Goal: Task Accomplishment & Management: Manage account settings

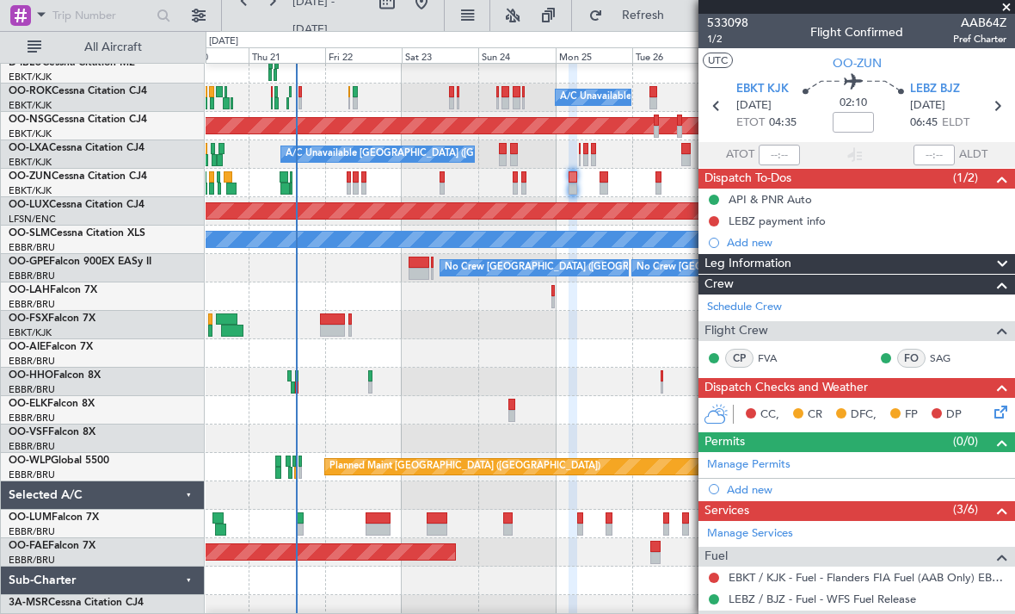
scroll to position [74, 0]
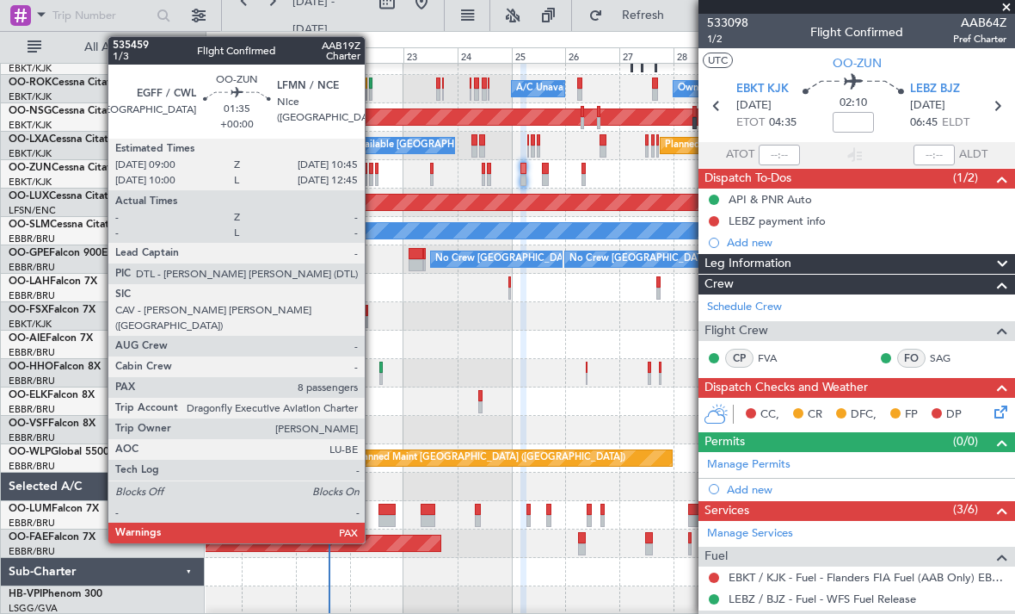
click at [373, 167] on div at bounding box center [371, 169] width 4 height 12
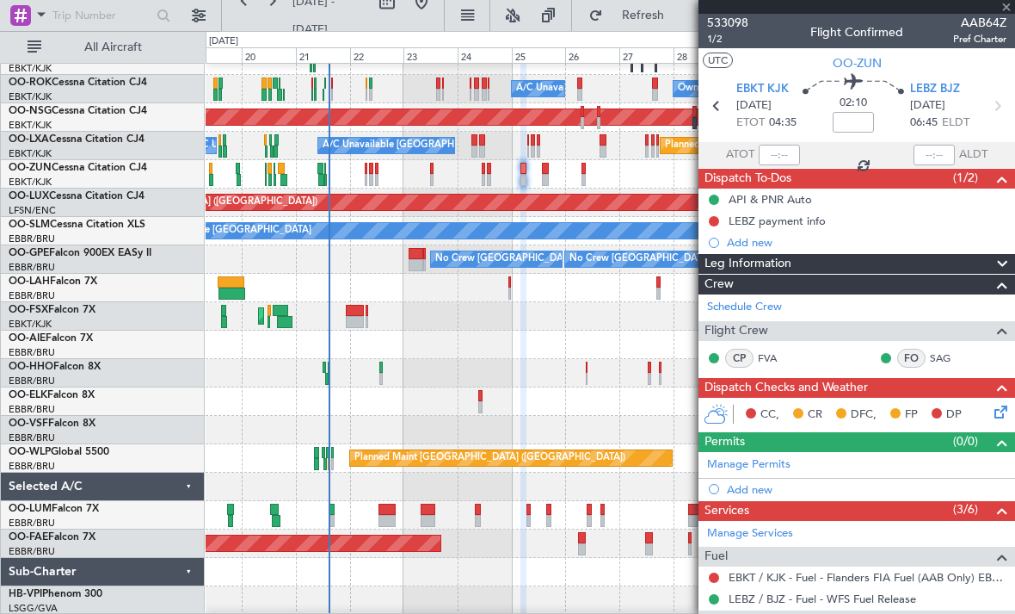
type input "8"
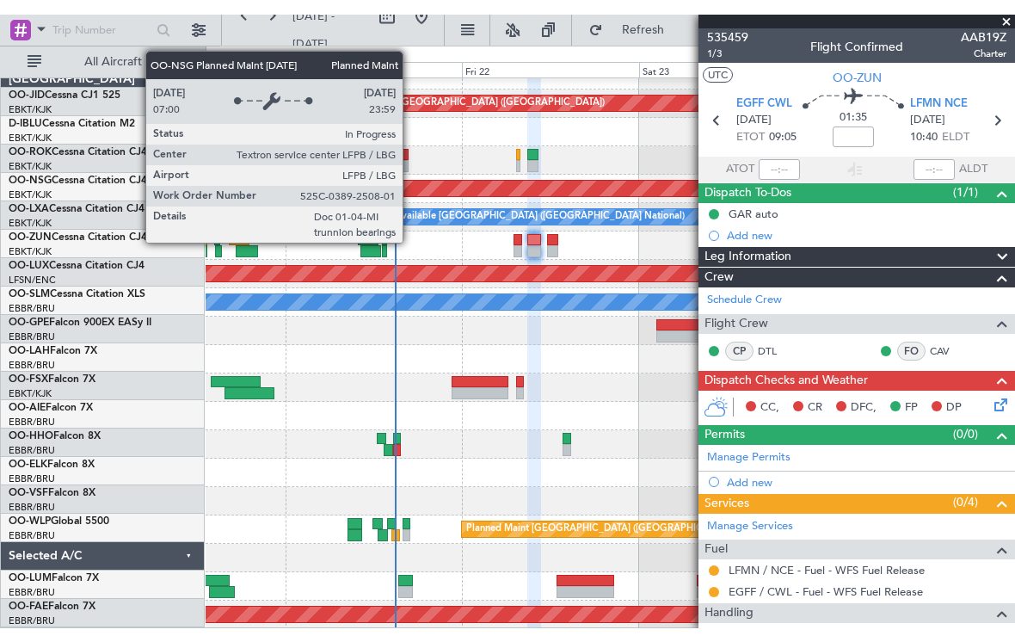
scroll to position [17, 0]
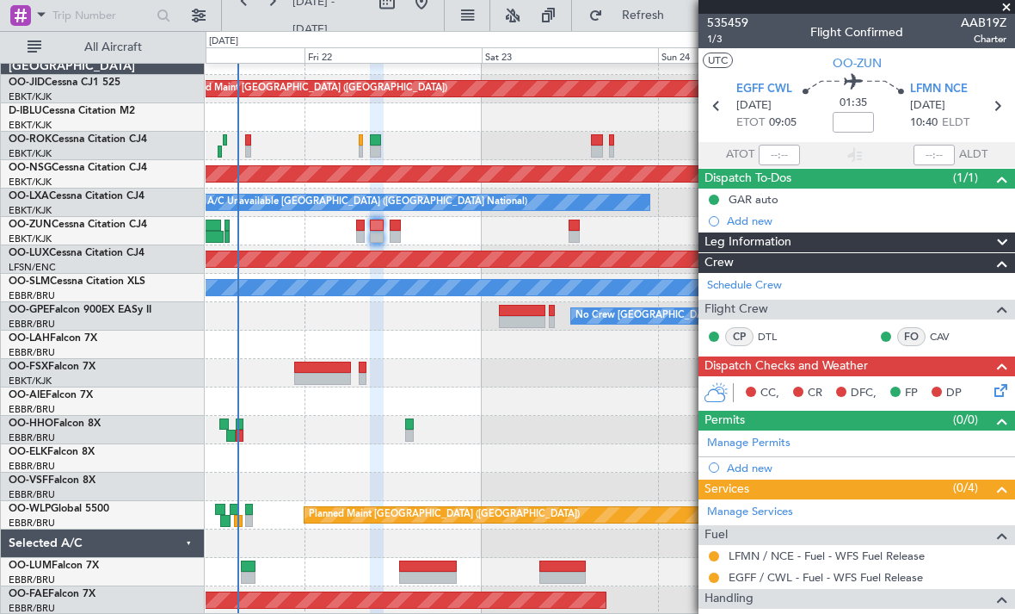
click at [445, 393] on div "Planned Maint [GEOGRAPHIC_DATA] ([GEOGRAPHIC_DATA]) A/C Unavailable Planned Mai…" at bounding box center [610, 330] width 809 height 568
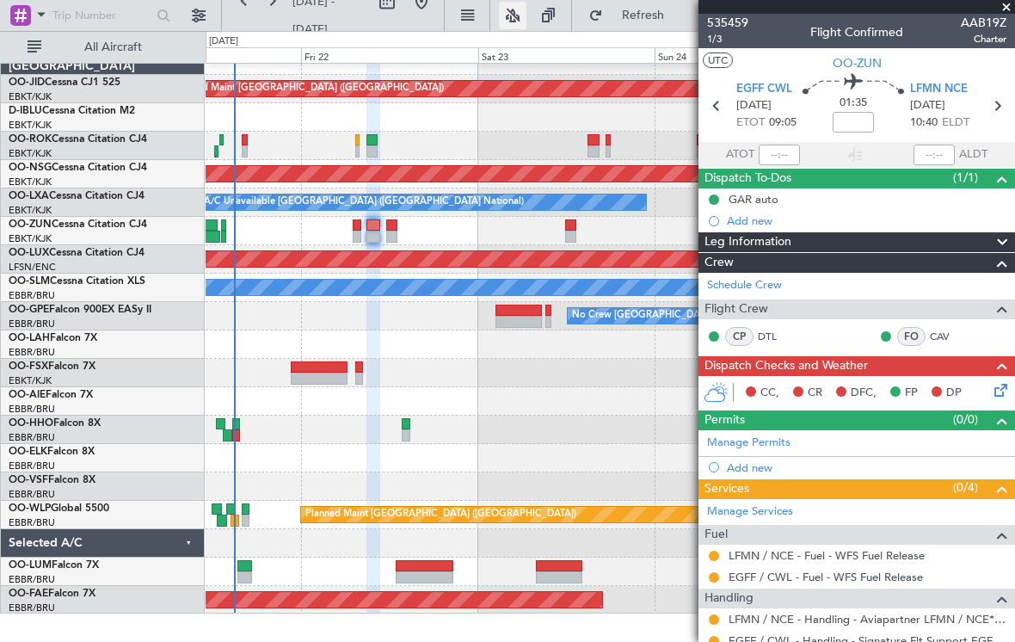
scroll to position [0, 0]
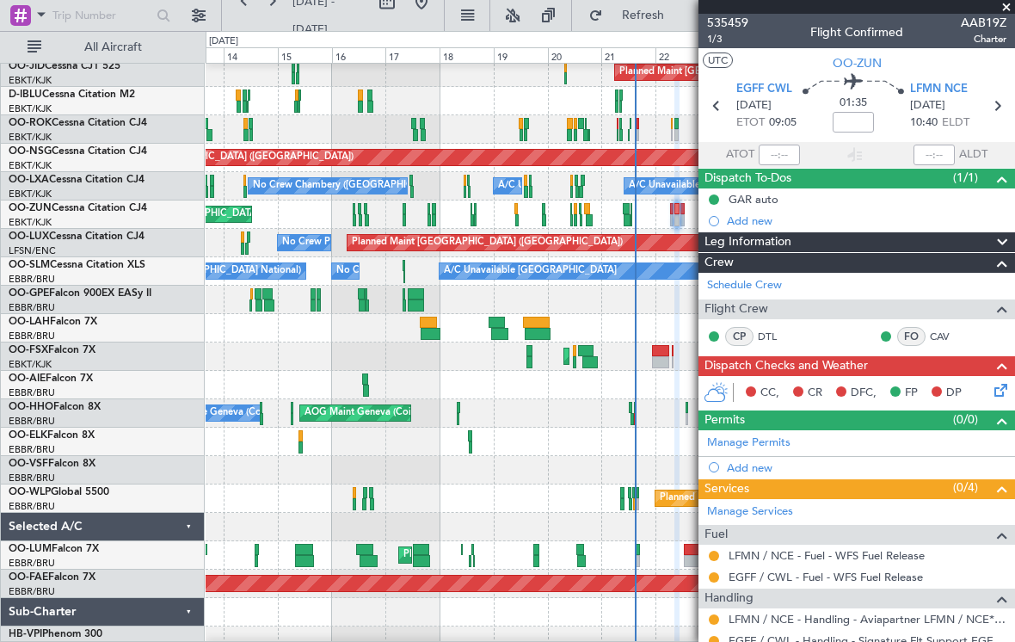
click at [530, 380] on div at bounding box center [610, 385] width 809 height 28
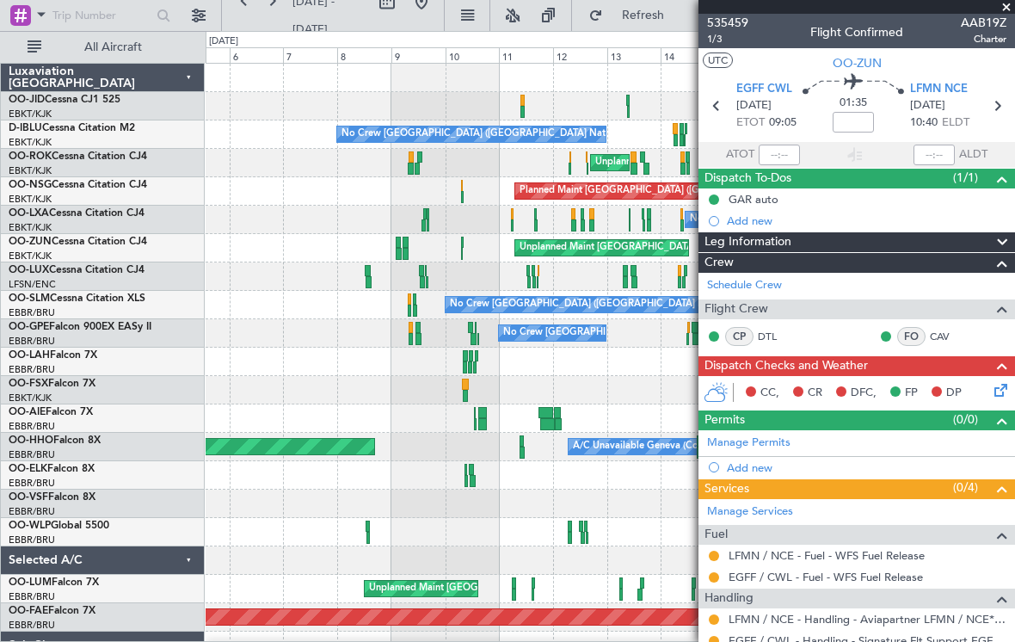
click at [542, 397] on div "Planned Maint Kortrijk-[GEOGRAPHIC_DATA]" at bounding box center [610, 390] width 809 height 28
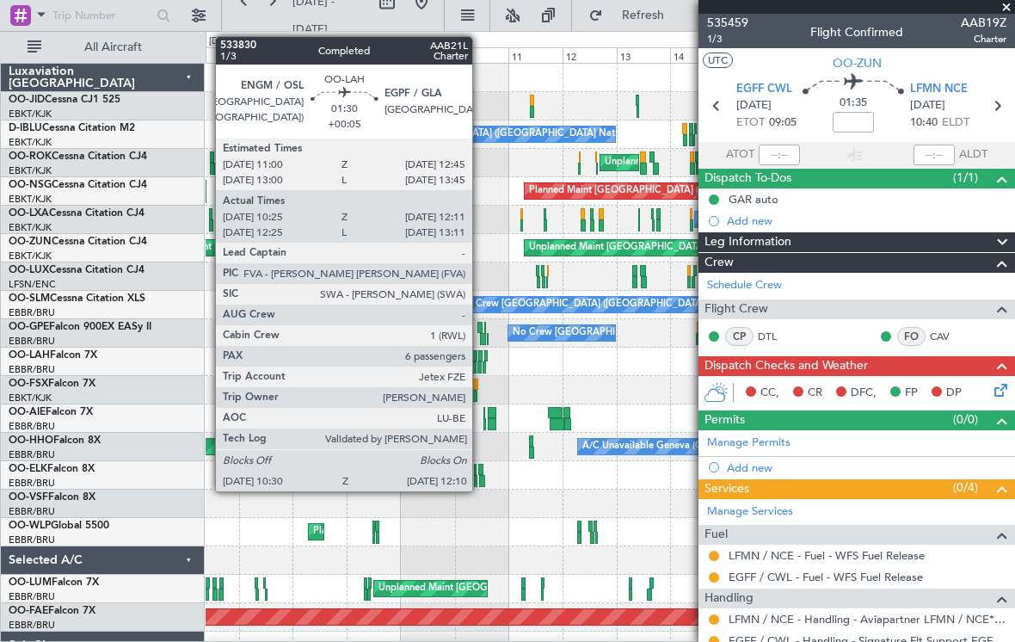
click at [480, 365] on div at bounding box center [480, 367] width 4 height 12
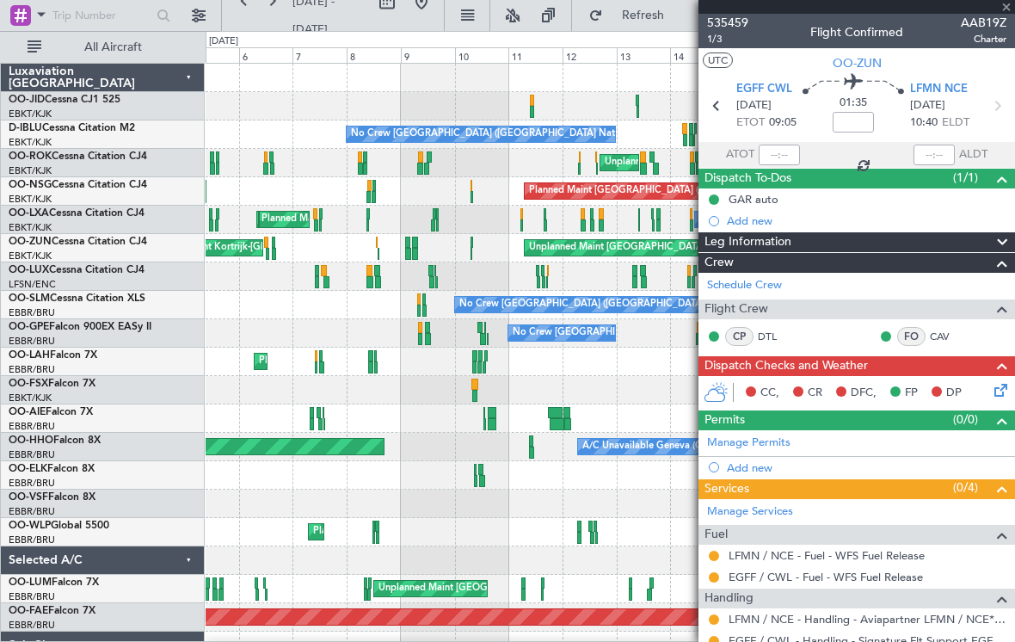
type input "+00:05"
type input "10:35"
type input "12:06"
type input "6"
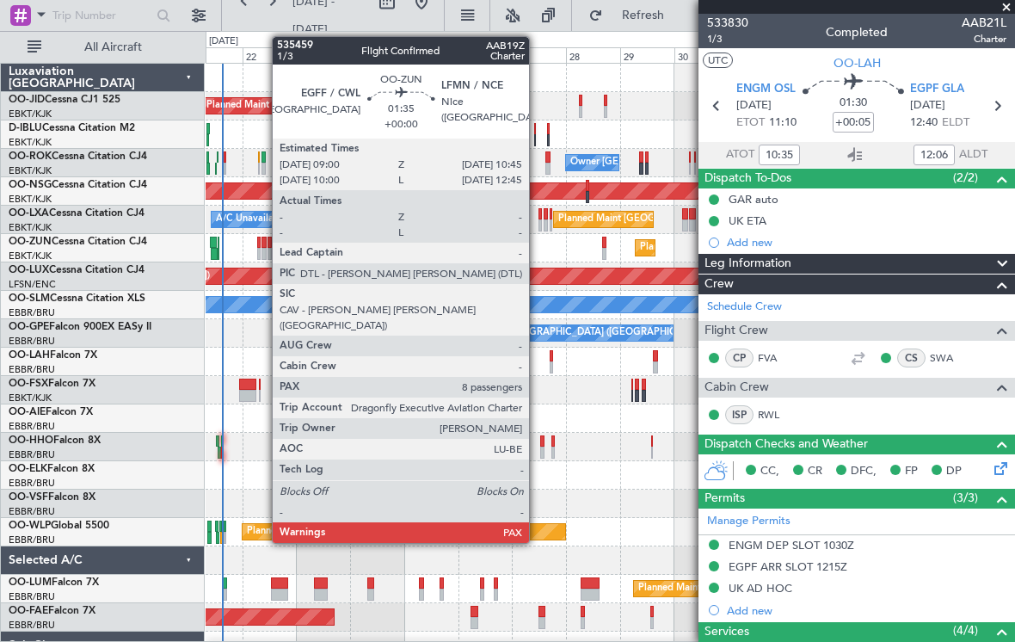
click at [263, 241] on div at bounding box center [264, 243] width 4 height 12
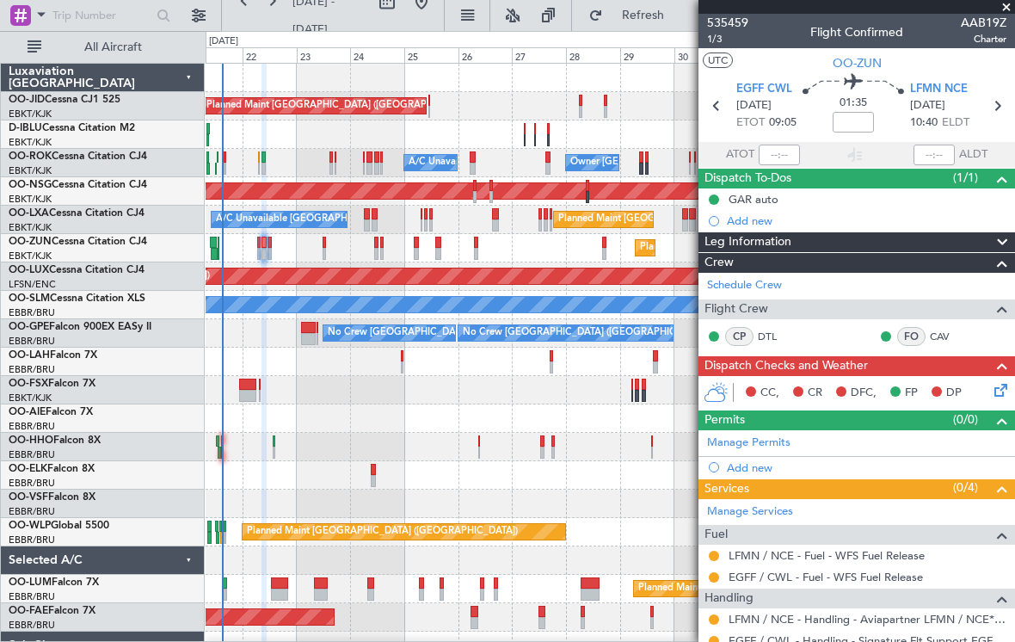
click at [998, 13] on span at bounding box center [1006, 7] width 17 height 15
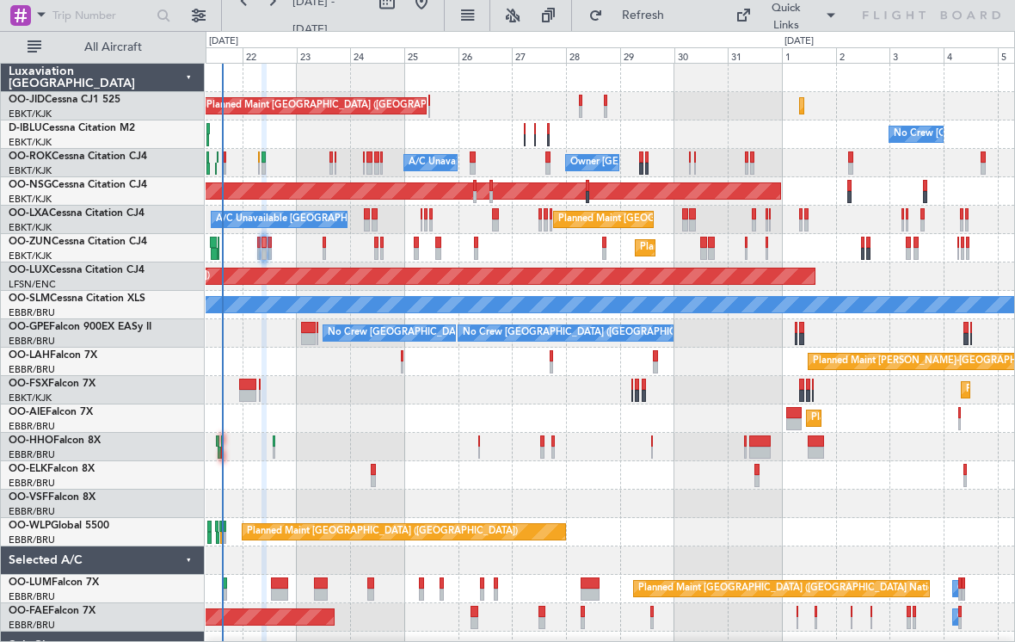
type input "0"
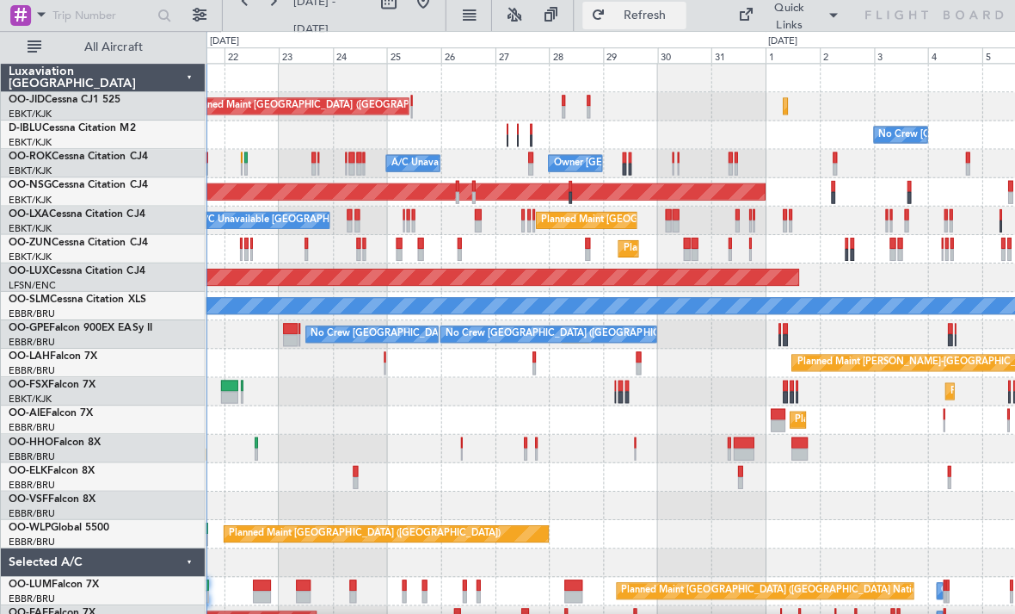
click at [640, 12] on span "Refresh" at bounding box center [643, 15] width 72 height 12
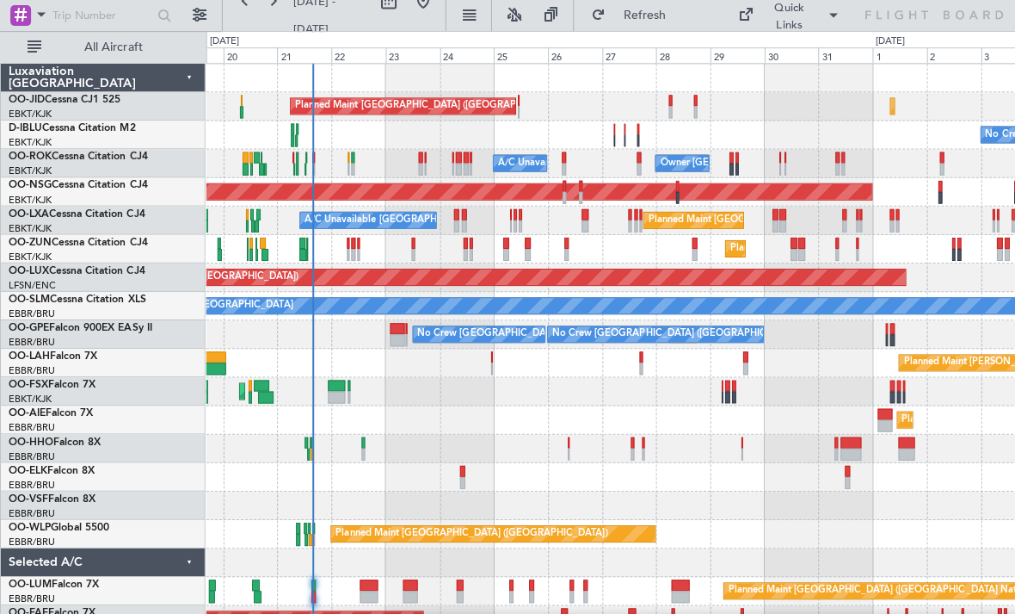
click at [435, 251] on div "Planned Maint [GEOGRAPHIC_DATA] ([GEOGRAPHIC_DATA]) Planned Maint [GEOGRAPHIC_D…" at bounding box center [610, 405] width 809 height 682
click at [651, 24] on button "Refresh" at bounding box center [632, 16] width 103 height 28
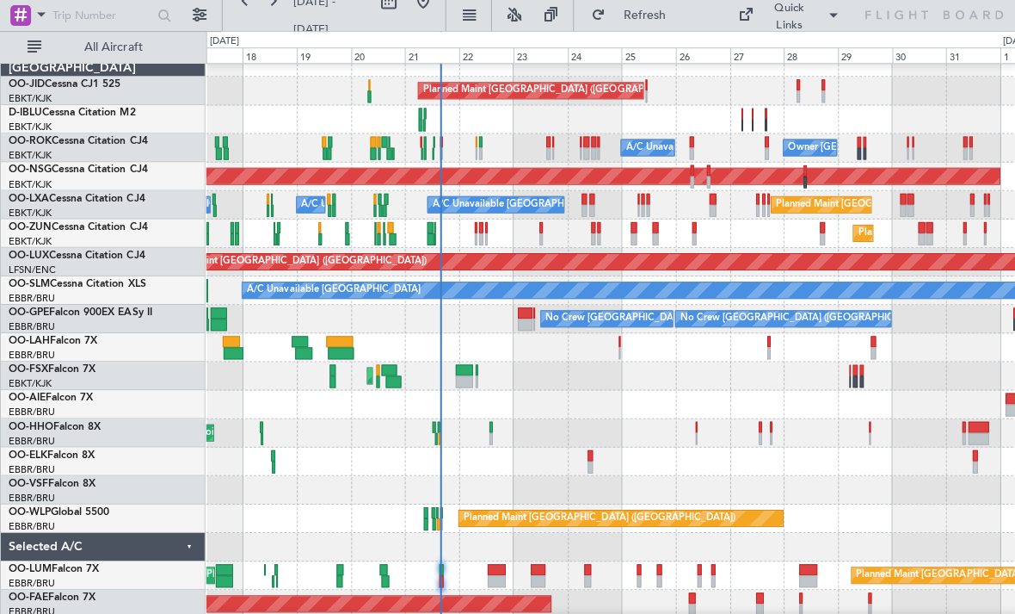
scroll to position [15, 0]
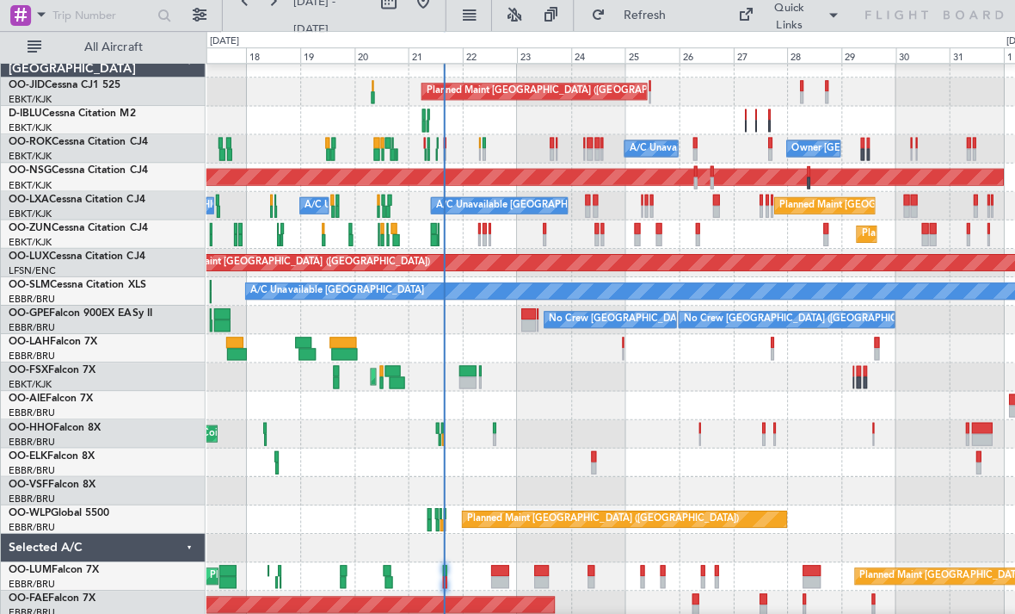
click at [970, 348] on div "Planned Maint [PERSON_NAME]-[GEOGRAPHIC_DATA][PERSON_NAME] ([GEOGRAPHIC_DATA][P…" at bounding box center [610, 347] width 809 height 28
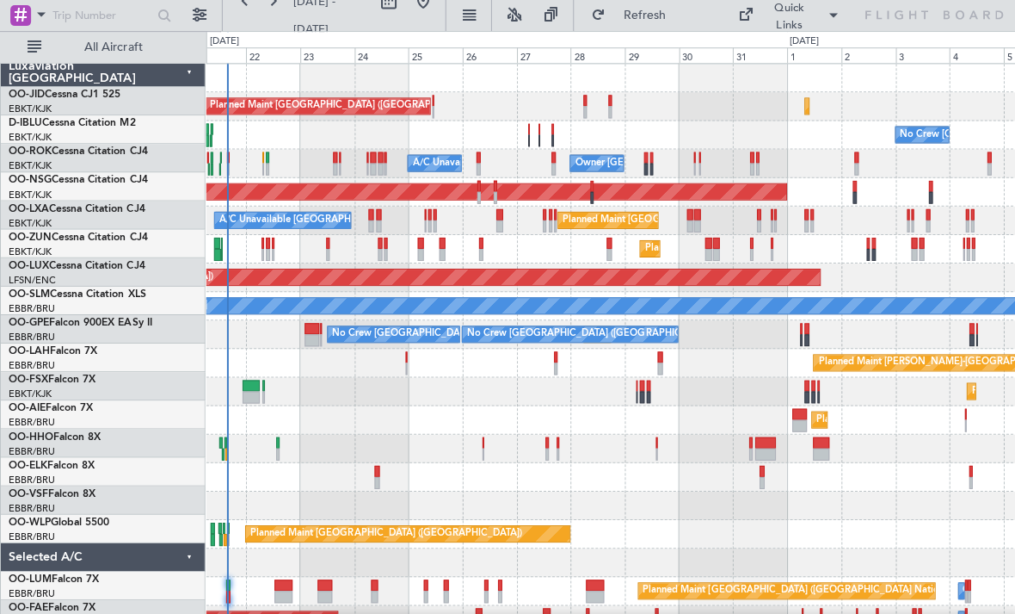
scroll to position [0, 0]
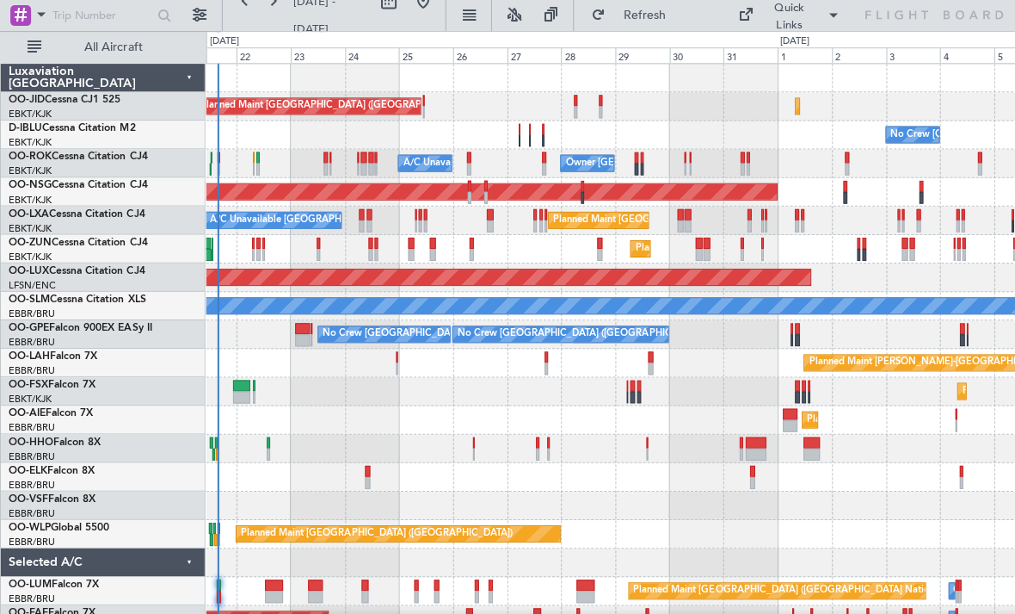
click at [493, 388] on div "Planned Maint Kortrijk-[GEOGRAPHIC_DATA] Planned Maint [GEOGRAPHIC_DATA]-[GEOGR…" at bounding box center [610, 390] width 809 height 28
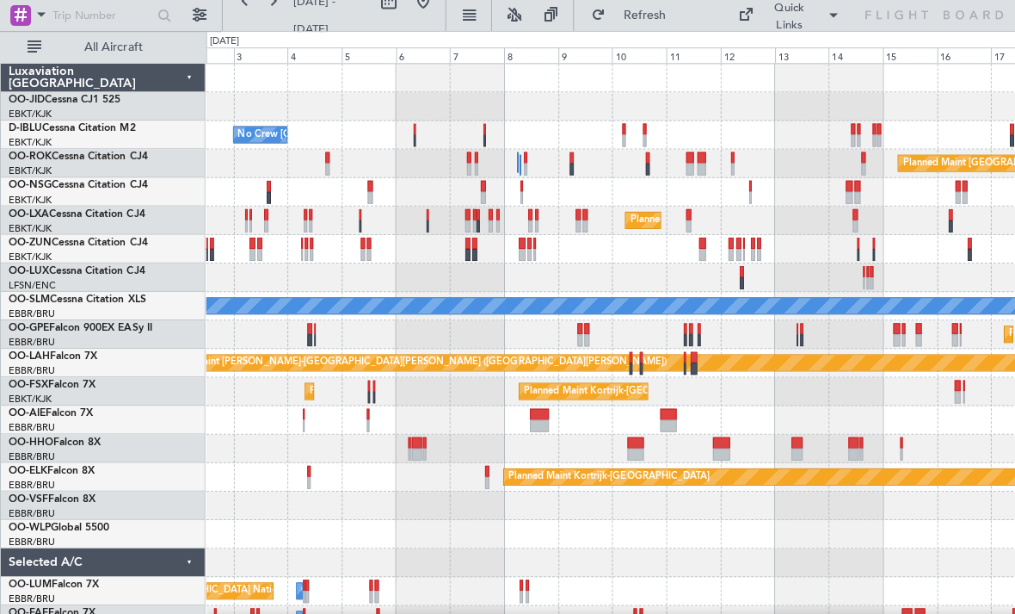
click at [467, 262] on div at bounding box center [610, 248] width 809 height 28
